Goal: Information Seeking & Learning: Learn about a topic

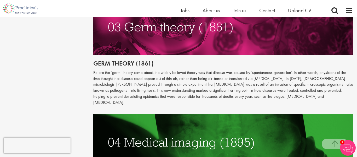
scroll to position [868, 0]
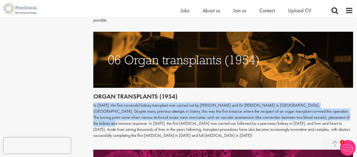
drag, startPoint x: 90, startPoint y: 86, endPoint x: 327, endPoint y: 100, distance: 237.7
copy p "In [DATE], the first successful kidney transplant was carried out by [PERSON_NA…"
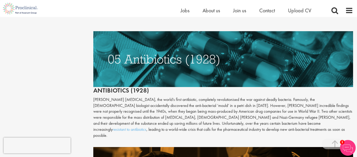
scroll to position [985, 0]
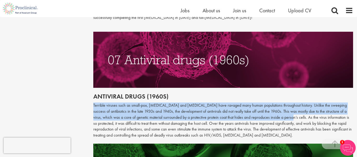
drag, startPoint x: 84, startPoint y: 89, endPoint x: 264, endPoint y: 100, distance: 180.6
copy p "Terrible viruses such as small-pox, [MEDICAL_DATA] and [MEDICAL_DATA] have rava…"
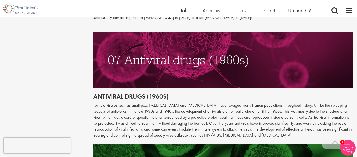
scroll to position [1092, 0]
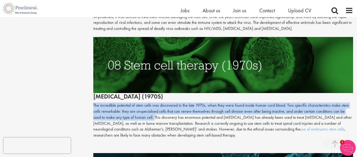
drag, startPoint x: 91, startPoint y: 86, endPoint x: 145, endPoint y: 99, distance: 56.0
copy p "The incredible potential of stem cells was discovered in the late 1970s, when t…"
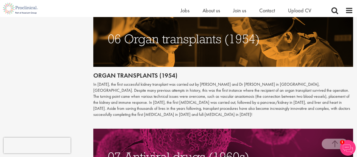
scroll to position [1213, 0]
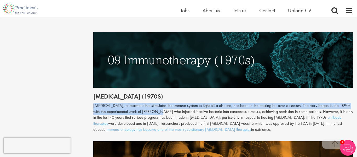
drag, startPoint x: 91, startPoint y: 87, endPoint x: 151, endPoint y: 95, distance: 60.6
click at [117, 103] on div "[MEDICAL_DATA], a treatment that stimulates the immune system to fight off a di…" at bounding box center [223, 118] width 260 height 30
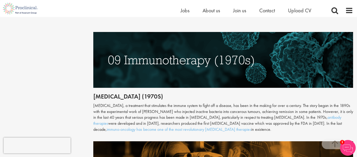
drag, startPoint x: 133, startPoint y: 93, endPoint x: 317, endPoint y: 113, distance: 185.8
click at [317, 113] on div "[MEDICAL_DATA], a treatment that stimulates the immune system to fight off a di…" at bounding box center [223, 118] width 260 height 30
copy div "f [PERSON_NAME] who injected inactive bacteria into cancerous tumours, achievin…"
